Goal: Information Seeking & Learning: Learn about a topic

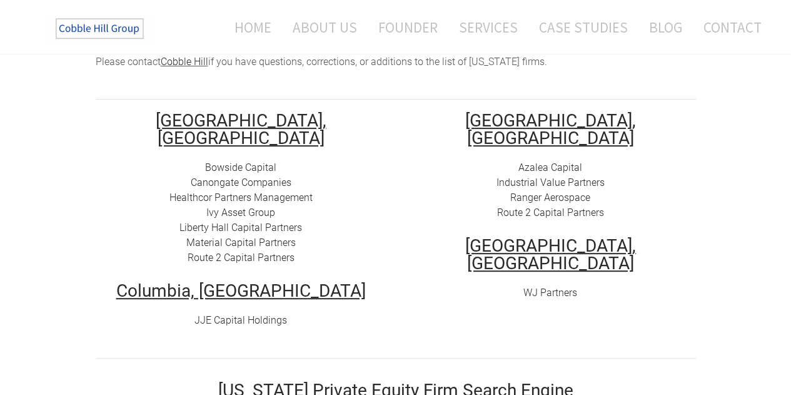
scroll to position [180, 0]
click at [250, 161] on link "Bowside Capital" at bounding box center [240, 167] width 71 height 12
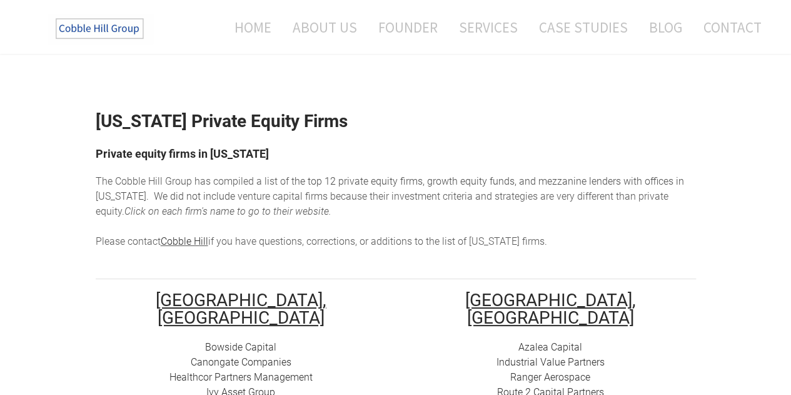
scroll to position [56, 0]
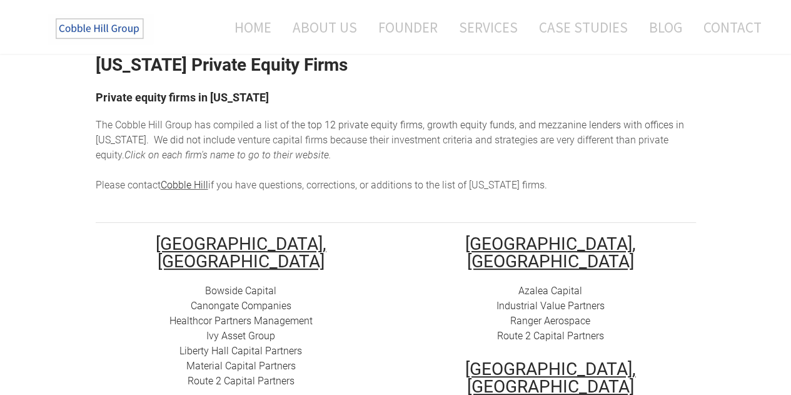
click at [252, 300] on link "Canongate Companies" at bounding box center [241, 306] width 101 height 12
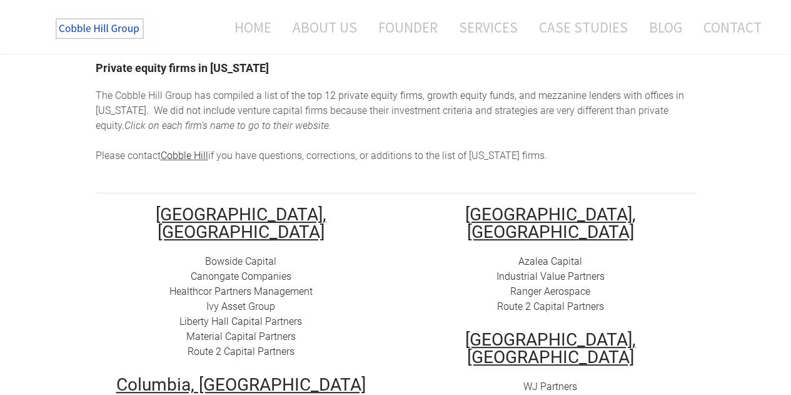
scroll to position [86, 0]
click at [241, 300] on link "Ivy Asset Group" at bounding box center [240, 306] width 69 height 12
click at [239, 315] on link "Liberty Hall Capital Partners" at bounding box center [240, 321] width 123 height 12
click at [236, 330] on link "Material Capital Partners" at bounding box center [240, 336] width 109 height 12
click at [234, 345] on link "Route 2 Capital Partners" at bounding box center [241, 351] width 107 height 12
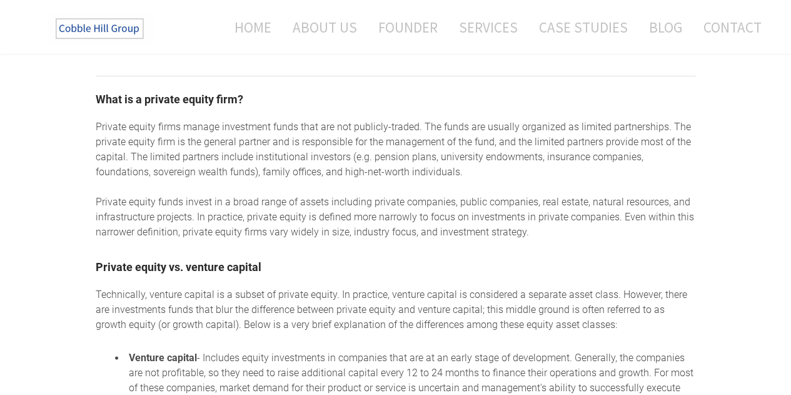
scroll to position [622, 0]
click at [112, 28] on img at bounding box center [101, 28] width 106 height 31
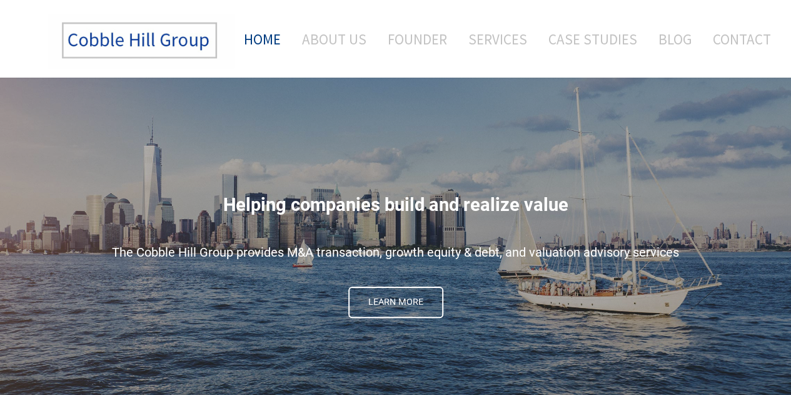
click at [320, 38] on link "About Us" at bounding box center [334, 39] width 83 height 52
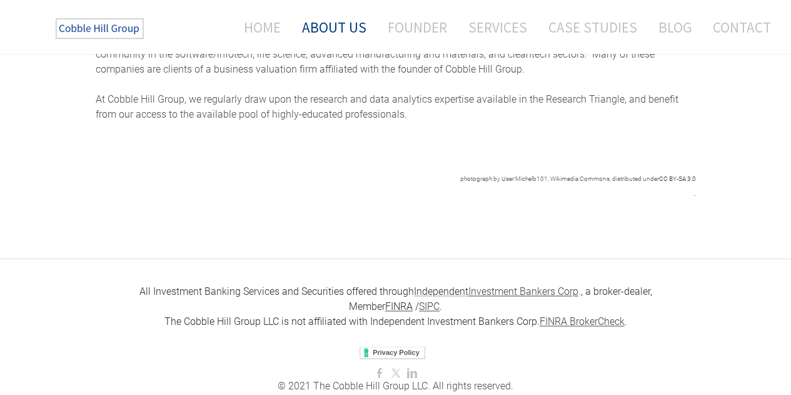
scroll to position [734, 0]
